Goal: Register for event/course

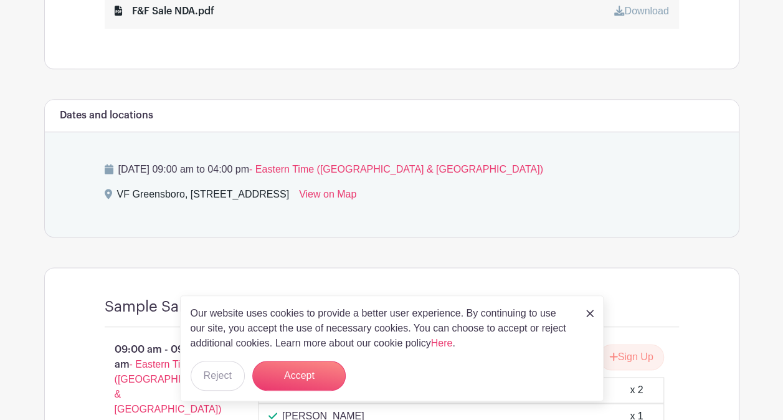
scroll to position [747, 0]
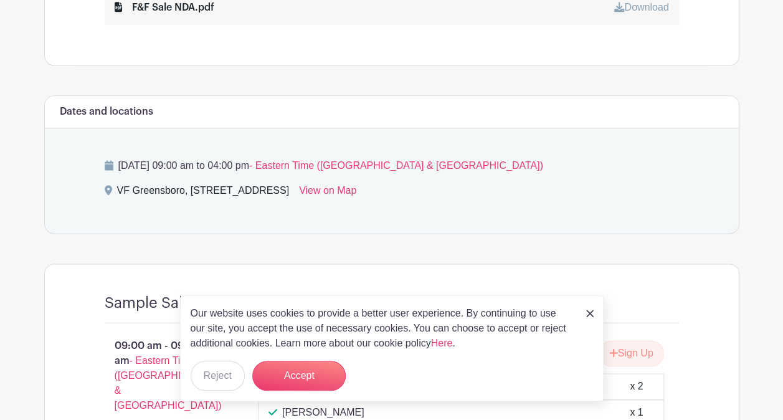
click at [590, 313] on img at bounding box center [589, 313] width 7 height 7
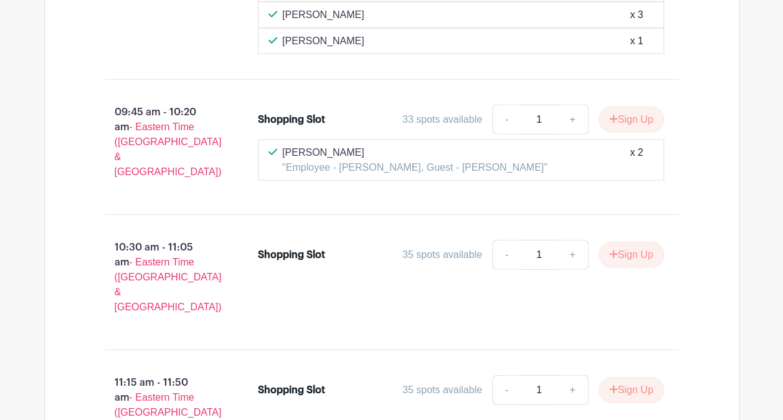
scroll to position [1582, 0]
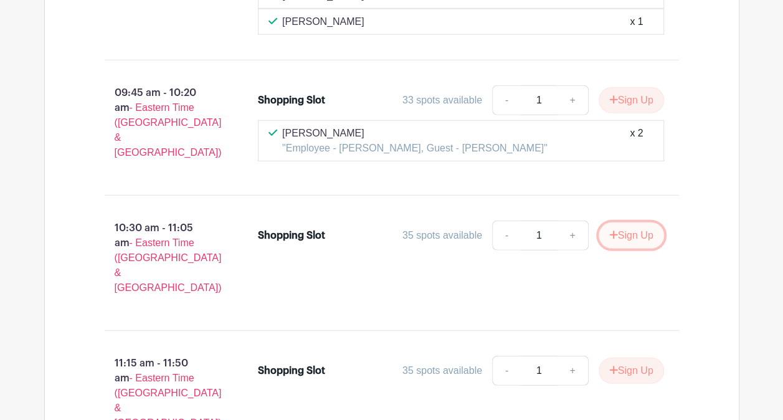
click at [633, 222] on button "Sign Up" at bounding box center [630, 235] width 65 height 26
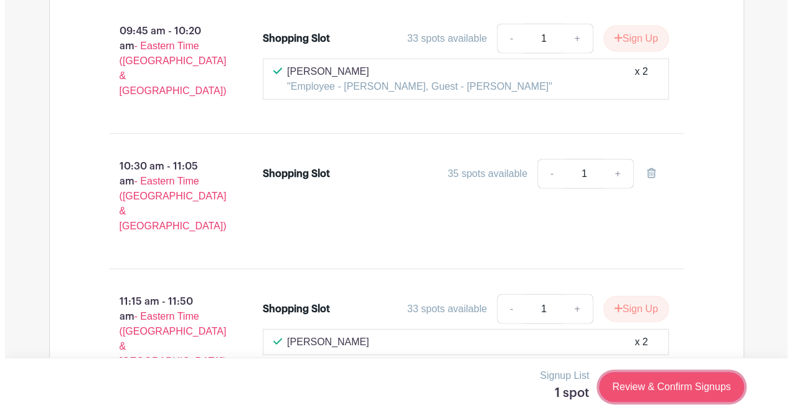
scroll to position [1696, 0]
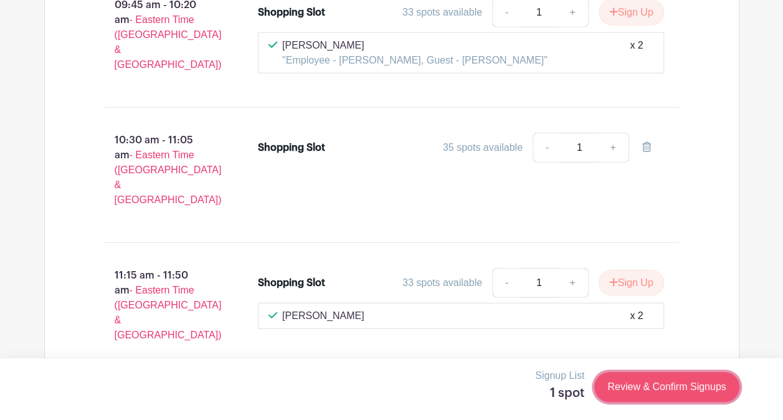
click at [605, 384] on link "Review & Confirm Signups" at bounding box center [666, 387] width 144 height 30
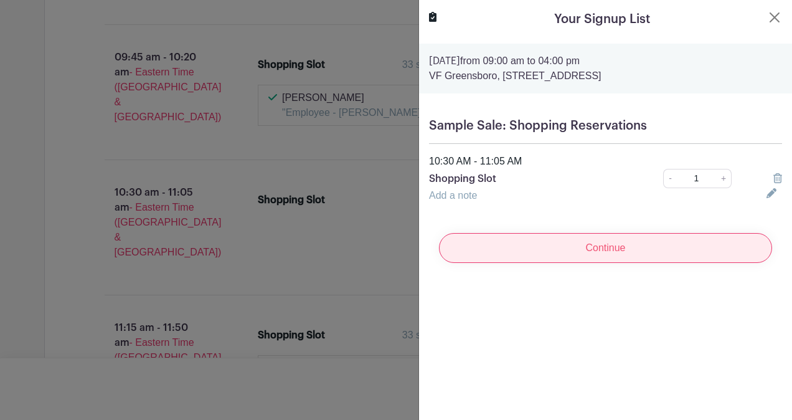
scroll to position [1722, 0]
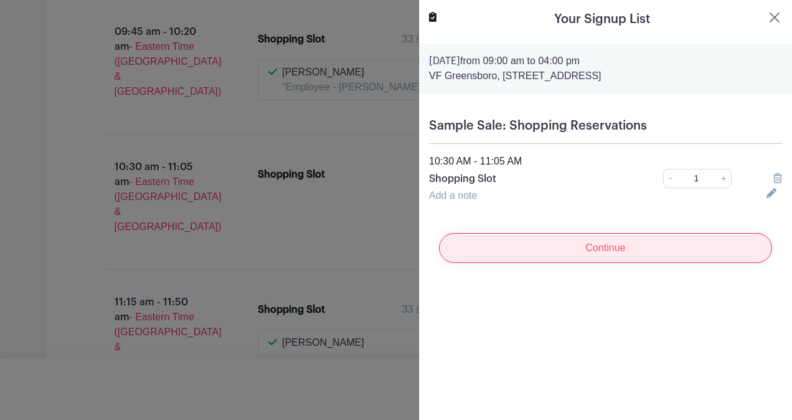
click at [638, 244] on input "Continue" at bounding box center [605, 248] width 333 height 30
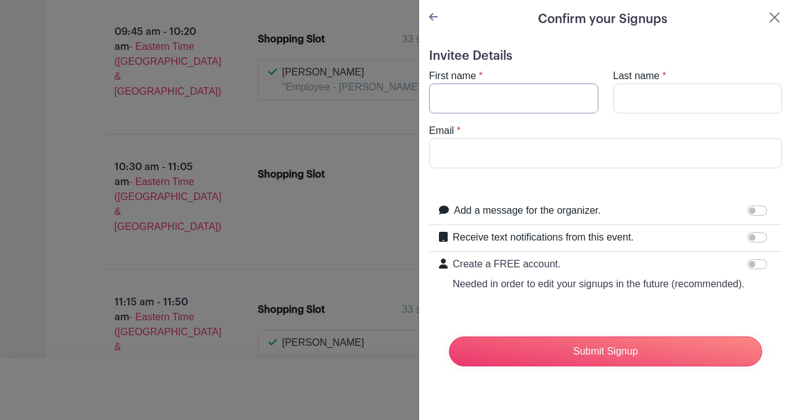
click at [508, 91] on input "First name" at bounding box center [513, 98] width 169 height 30
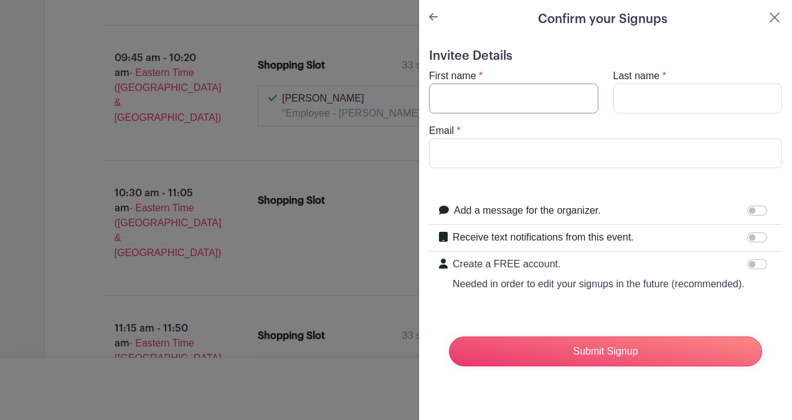
scroll to position [1748, 0]
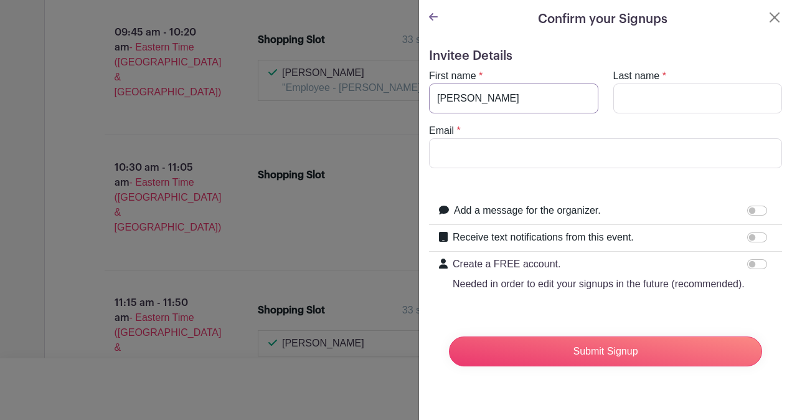
type input "[PERSON_NAME]"
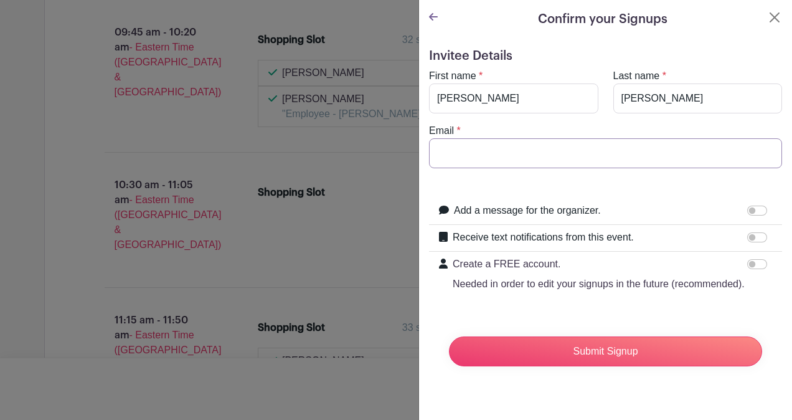
type input "t"
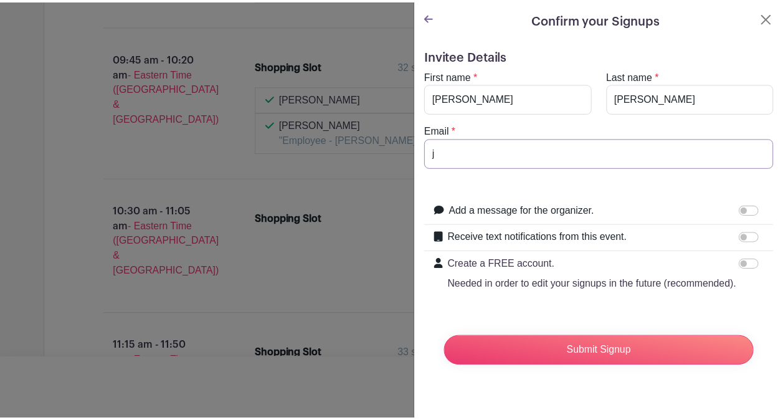
scroll to position [1770, 0]
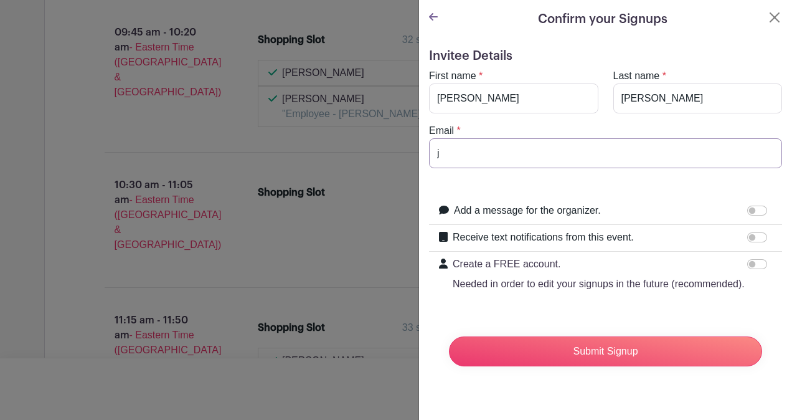
click at [614, 143] on input "j" at bounding box center [605, 153] width 353 height 30
type input "[PERSON_NAME][EMAIL_ADDRESS][DOMAIN_NAME]"
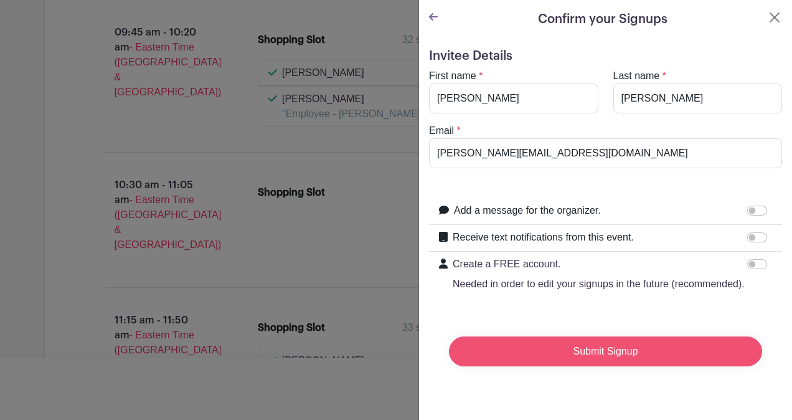
click at [569, 362] on input "Submit Signup" at bounding box center [605, 351] width 313 height 30
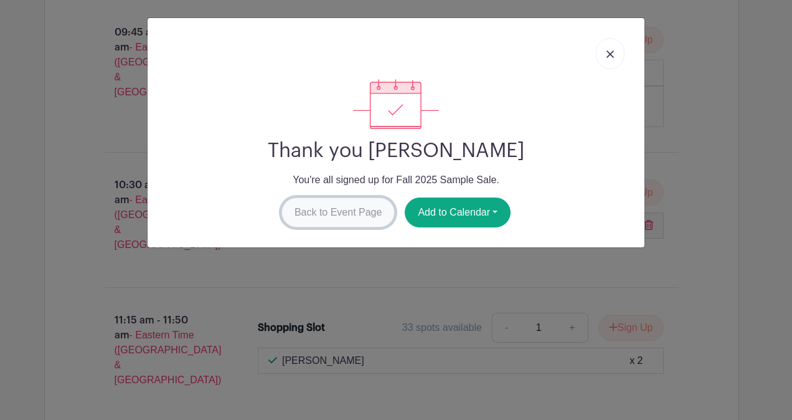
click at [366, 217] on link "Back to Event Page" at bounding box center [338, 212] width 114 height 30
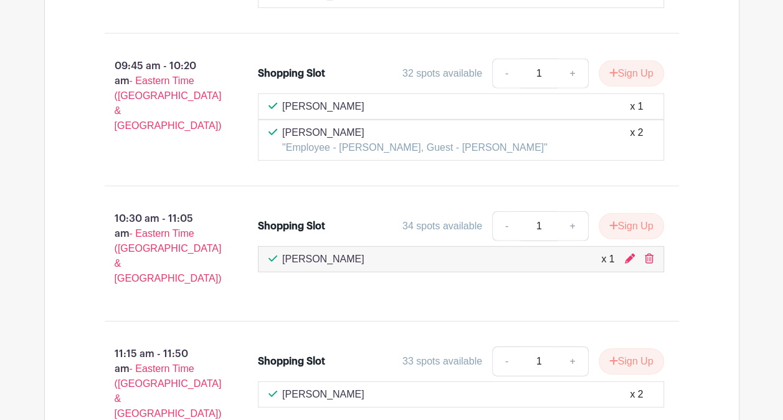
scroll to position [1708, 0]
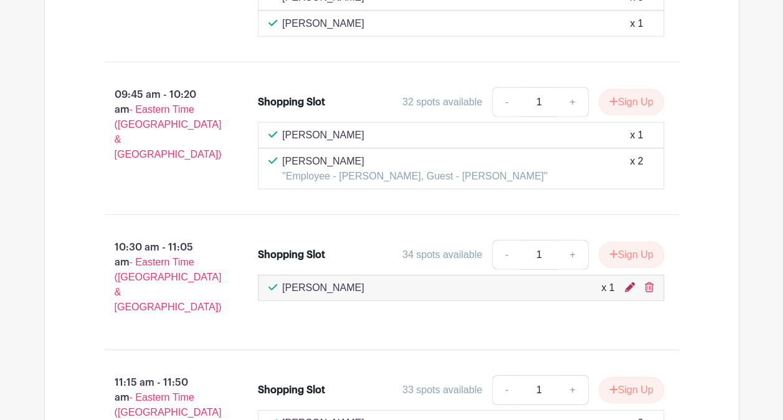
click at [627, 282] on icon at bounding box center [630, 287] width 10 height 10
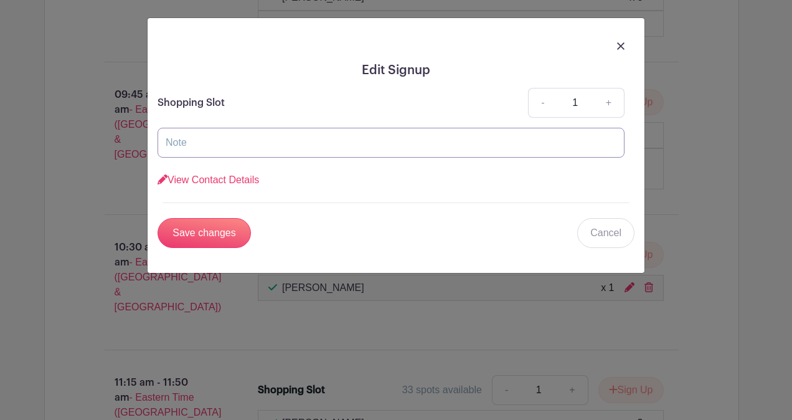
click at [311, 142] on input "text" at bounding box center [391, 143] width 467 height 30
click at [269, 143] on input "text" at bounding box center [391, 143] width 467 height 30
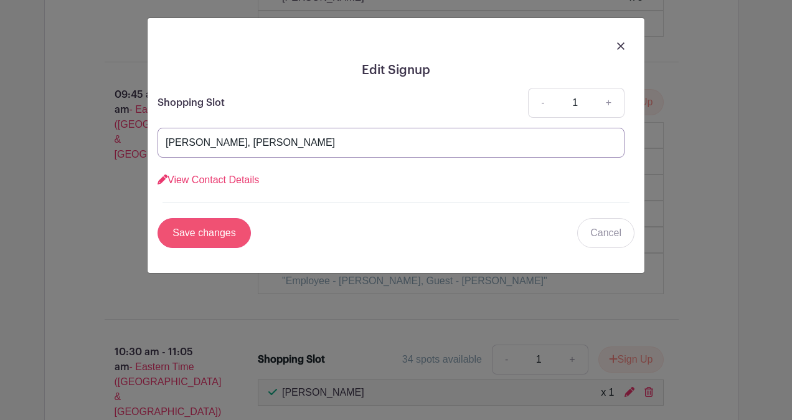
type input "[PERSON_NAME], [PERSON_NAME]"
drag, startPoint x: 211, startPoint y: 229, endPoint x: 217, endPoint y: 243, distance: 14.8
click at [211, 229] on input "Save changes" at bounding box center [204, 233] width 93 height 30
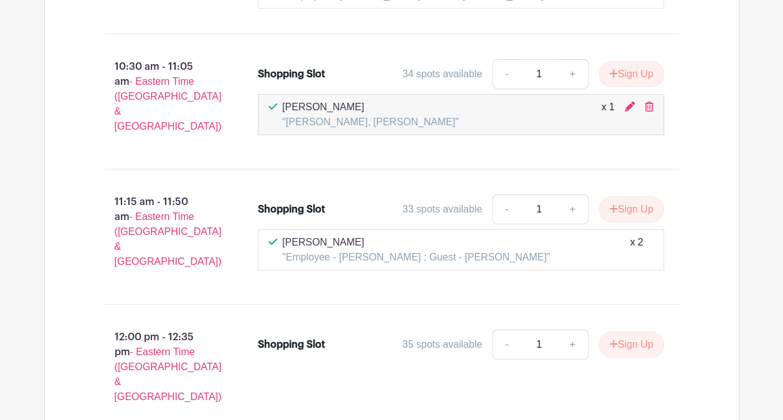
scroll to position [1832, 0]
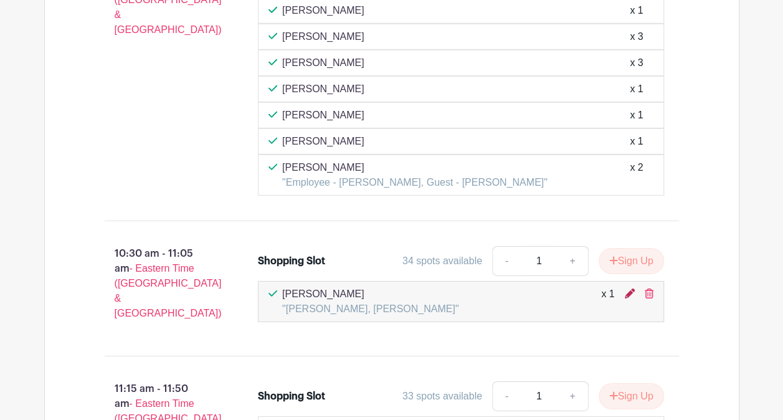
click at [627, 288] on icon at bounding box center [630, 293] width 10 height 10
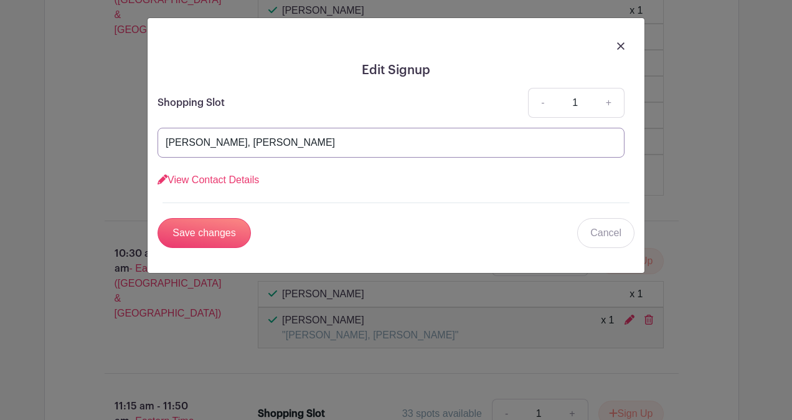
click at [161, 140] on input "[PERSON_NAME], [PERSON_NAME]" at bounding box center [391, 143] width 467 height 30
type input "[PERSON_NAME], [PERSON_NAME]"
click at [619, 52] on div at bounding box center [396, 45] width 477 height 35
click at [620, 49] on img at bounding box center [620, 45] width 7 height 7
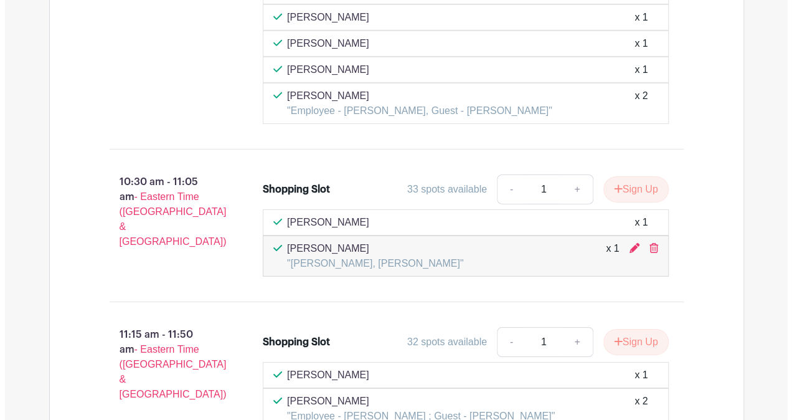
scroll to position [1957, 0]
click at [632, 242] on icon at bounding box center [630, 247] width 10 height 10
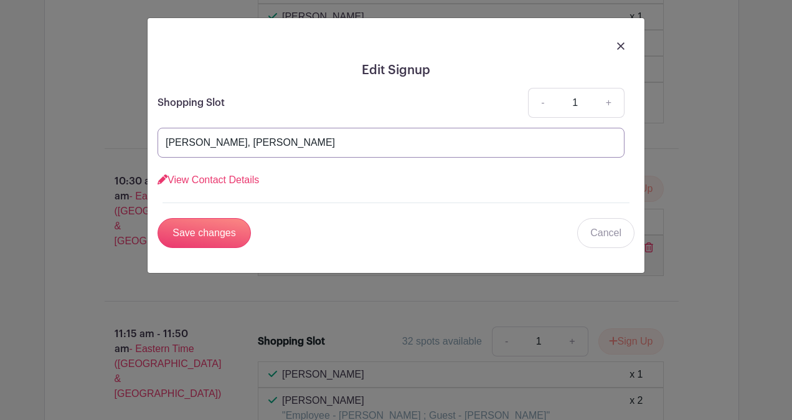
click at [164, 146] on input "[PERSON_NAME], [PERSON_NAME]" at bounding box center [391, 143] width 467 height 30
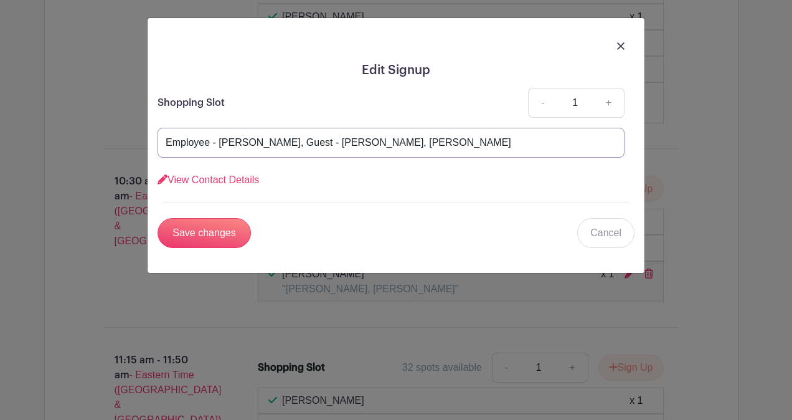
click at [387, 141] on input "Employee - [PERSON_NAME], Guest - [PERSON_NAME], [PERSON_NAME]" at bounding box center [391, 143] width 467 height 30
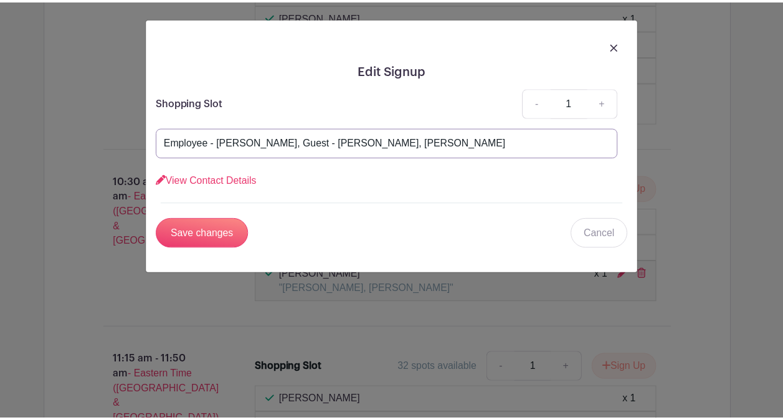
scroll to position [1972, 0]
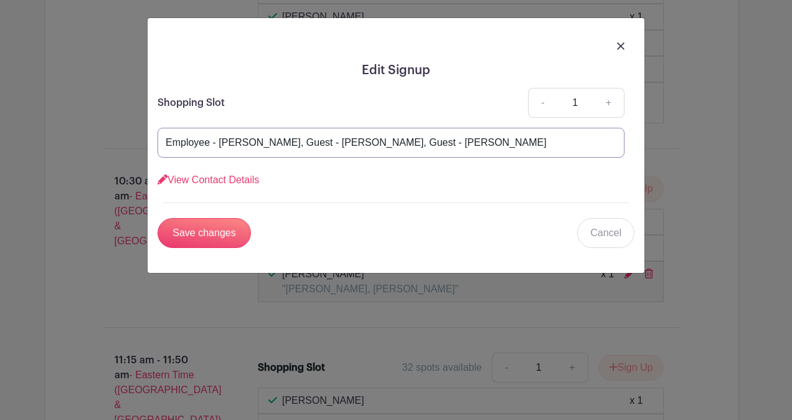
type input "Employee - [PERSON_NAME], Guest - [PERSON_NAME], Guest - [PERSON_NAME]"
click at [206, 232] on input "Save changes" at bounding box center [204, 233] width 93 height 30
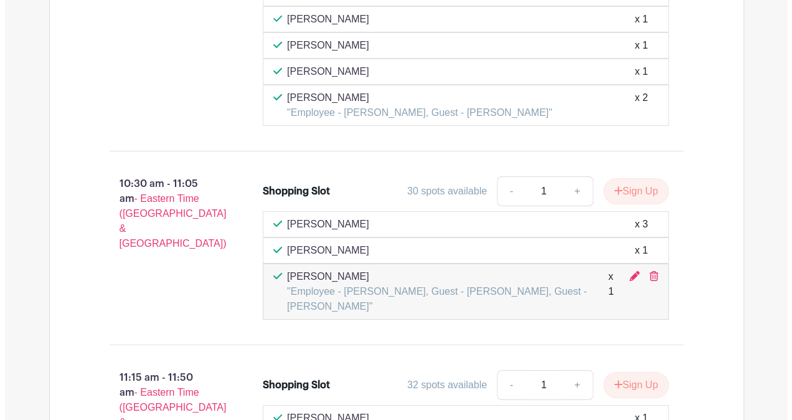
scroll to position [2122, 0]
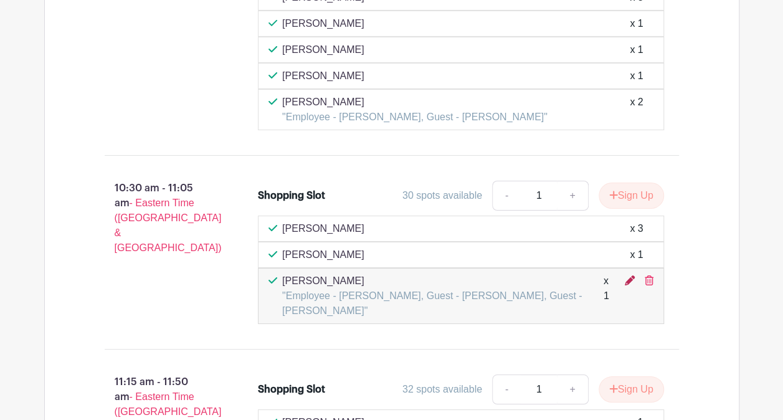
click at [629, 275] on icon at bounding box center [630, 280] width 10 height 10
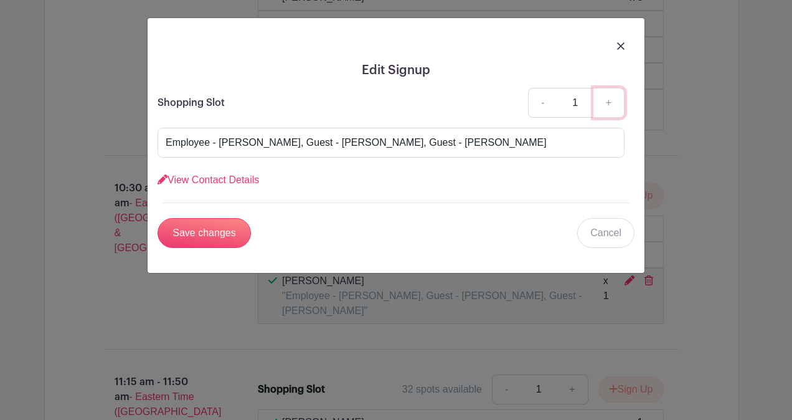
click at [612, 102] on link "+" at bounding box center [609, 103] width 31 height 30
type input "3"
click at [224, 235] on input "Save changes" at bounding box center [204, 233] width 93 height 30
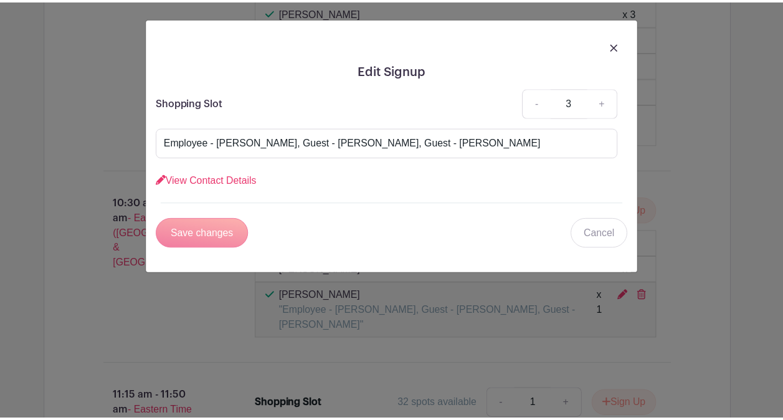
scroll to position [2137, 0]
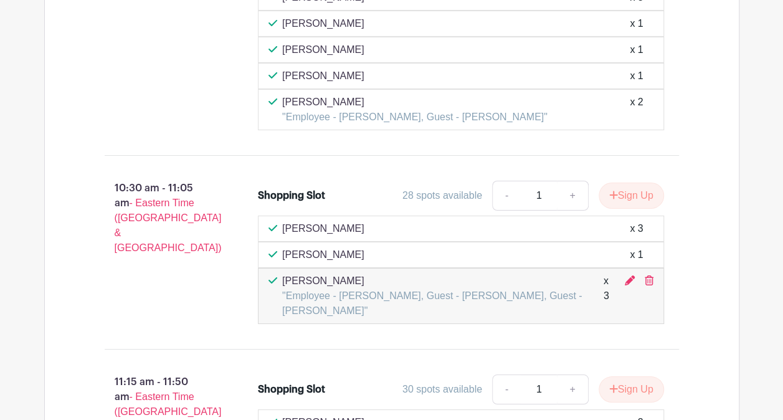
click at [694, 244] on div "Shopping Slot 28 spots available - 1 + Sign Up [PERSON_NAME] x 3 [PERSON_NAME] …" at bounding box center [468, 252] width 461 height 153
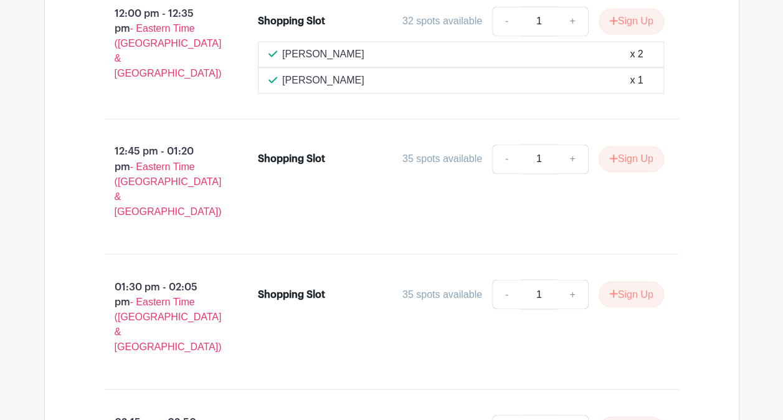
scroll to position [3382, 0]
click at [121, 130] on div "12:45 pm - 01:20 pm - Eastern Time ([GEOGRAPHIC_DATA] & [GEOGRAPHIC_DATA]) Shop…" at bounding box center [392, 187] width 634 height 115
